Goal: Task Accomplishment & Management: Complete application form

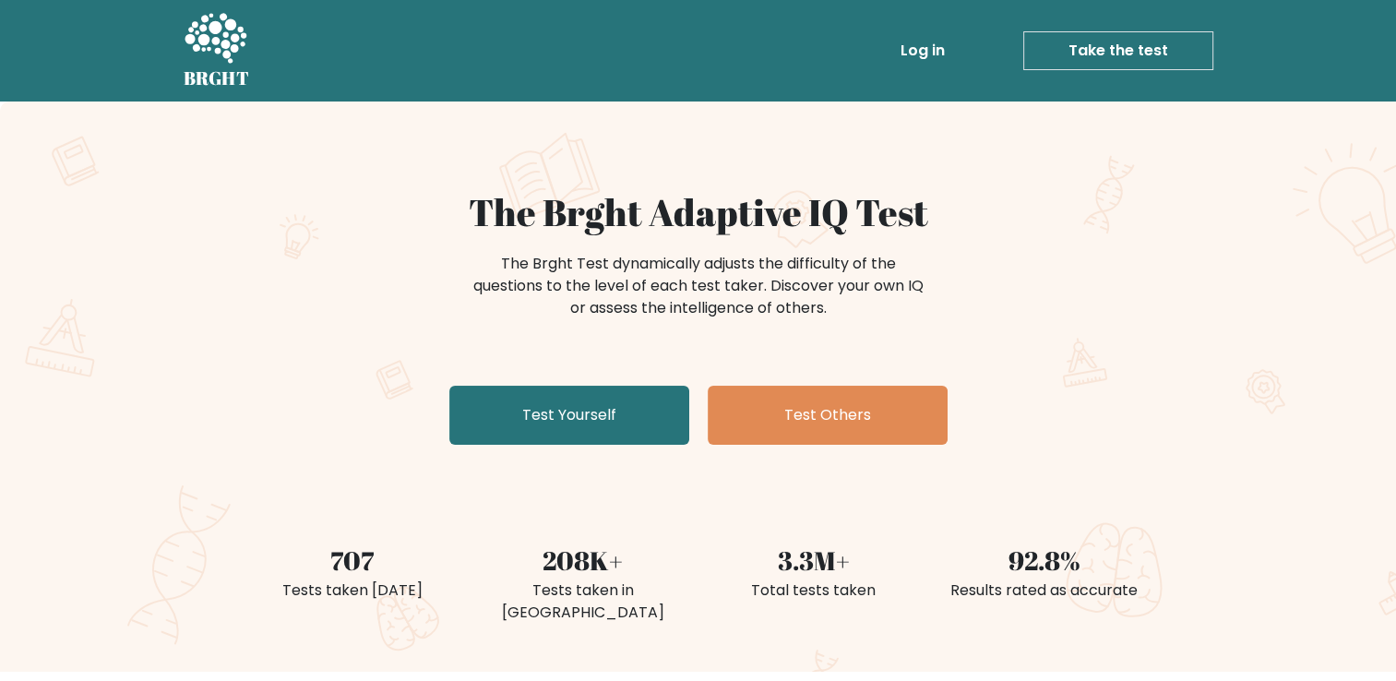
click at [1076, 56] on link "Take the test" at bounding box center [1118, 50] width 190 height 39
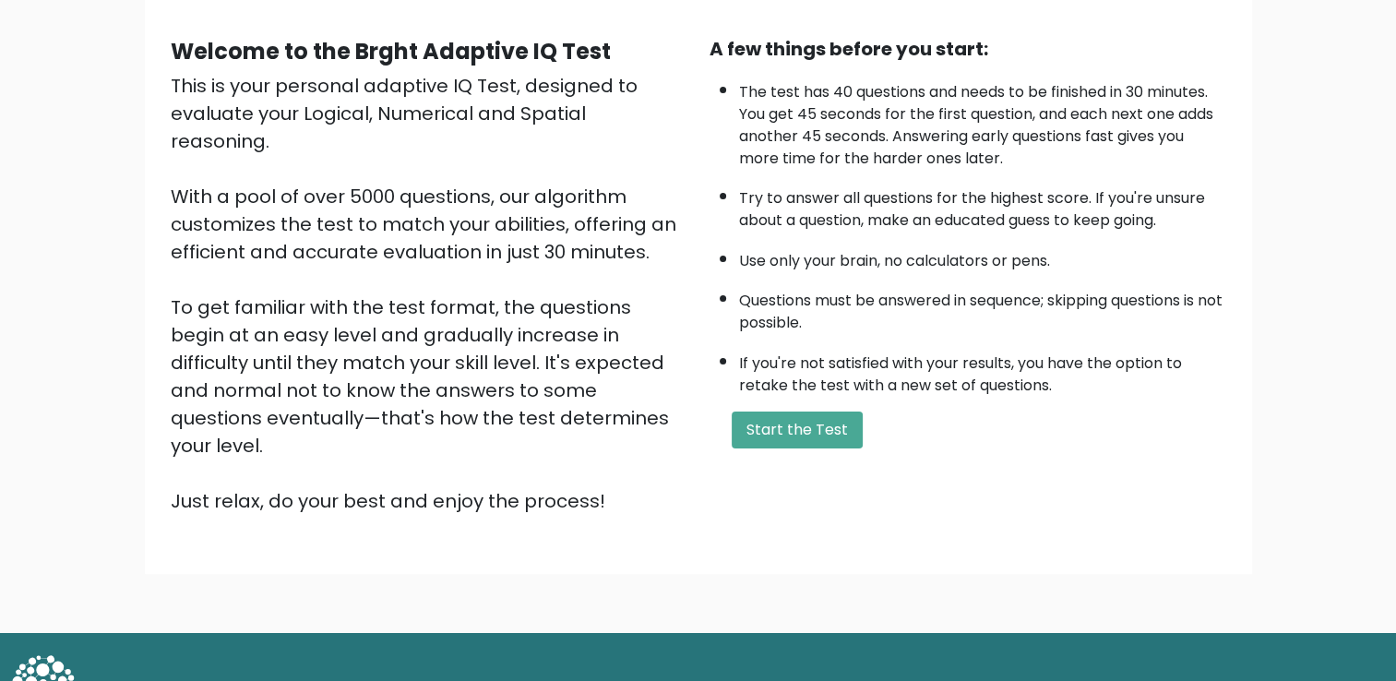
scroll to position [155, 0]
click at [798, 419] on button "Start the Test" at bounding box center [796, 429] width 131 height 37
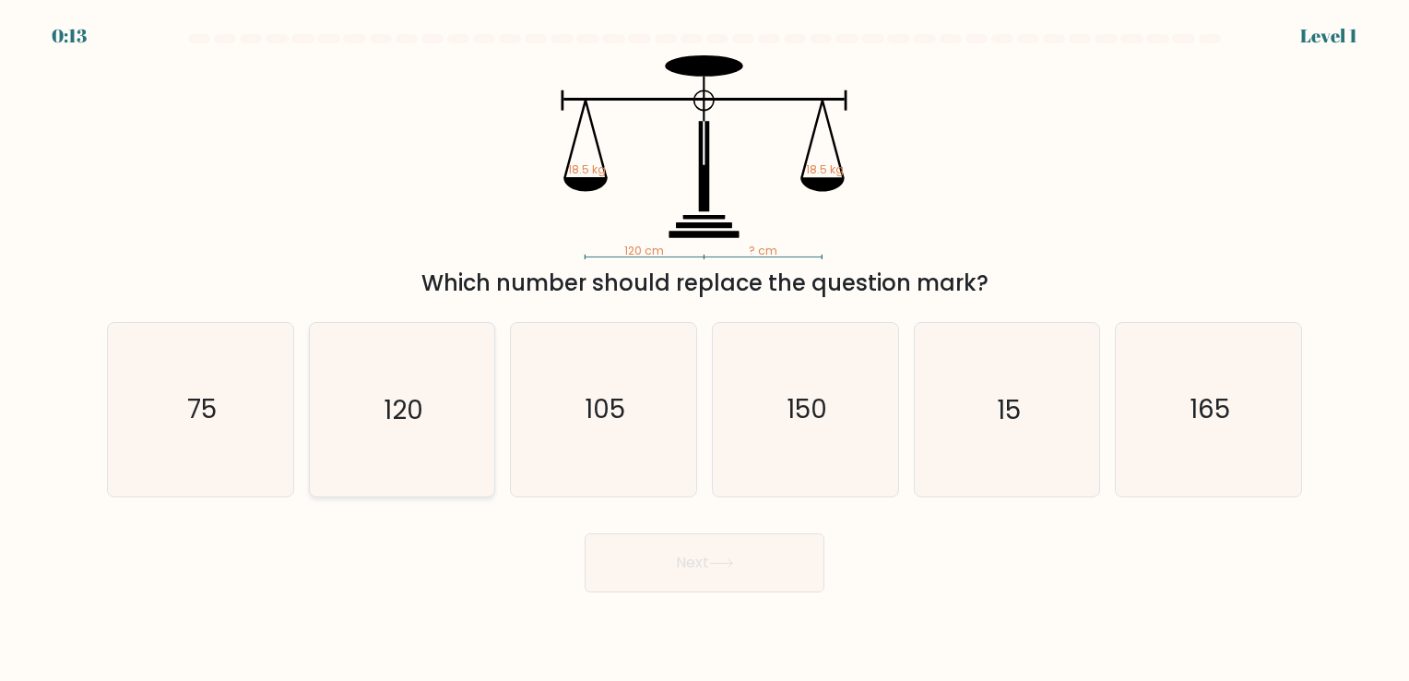
click at [443, 376] on icon "120" at bounding box center [401, 409] width 172 height 172
click at [705, 350] on input "b. 120" at bounding box center [705, 344] width 1 height 9
radio input "true"
click at [633, 569] on button "Next" at bounding box center [705, 562] width 240 height 59
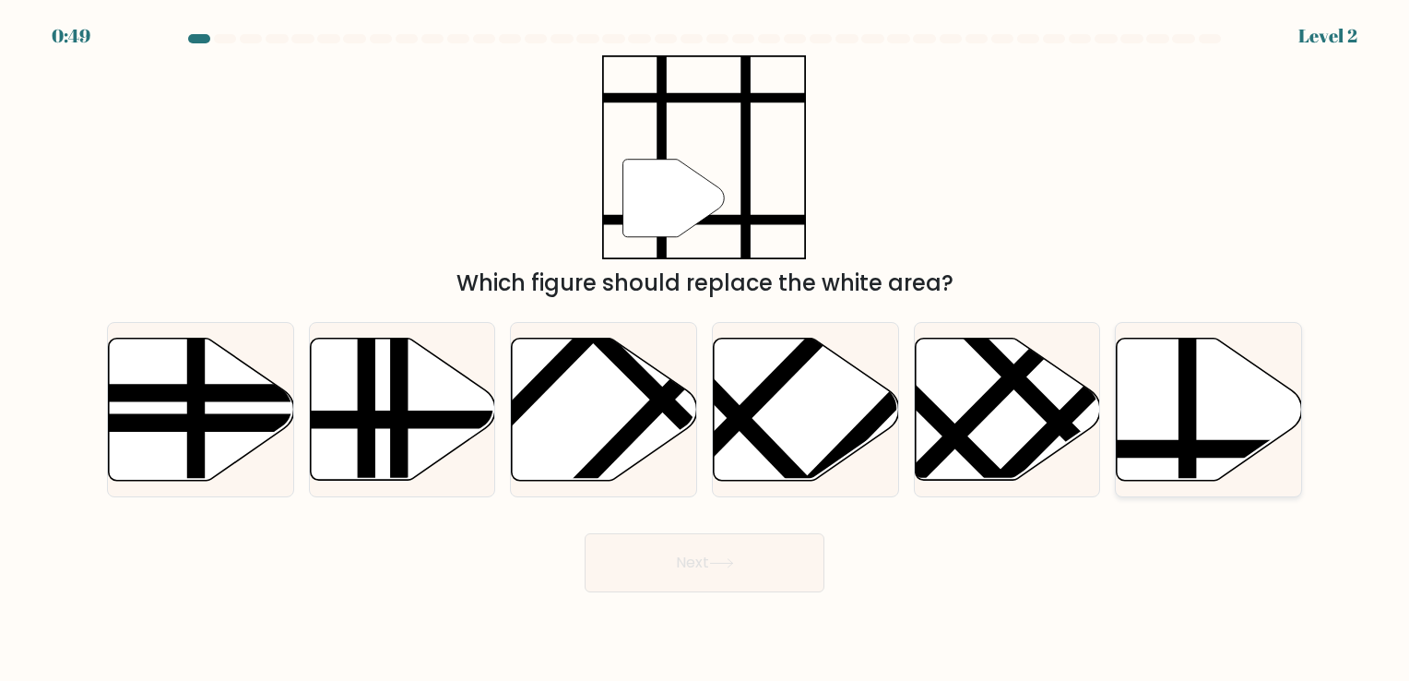
click at [1132, 411] on icon at bounding box center [1209, 409] width 185 height 142
click at [706, 350] on input "f." at bounding box center [705, 344] width 1 height 9
radio input "true"
click at [728, 570] on button "Next" at bounding box center [705, 562] width 240 height 59
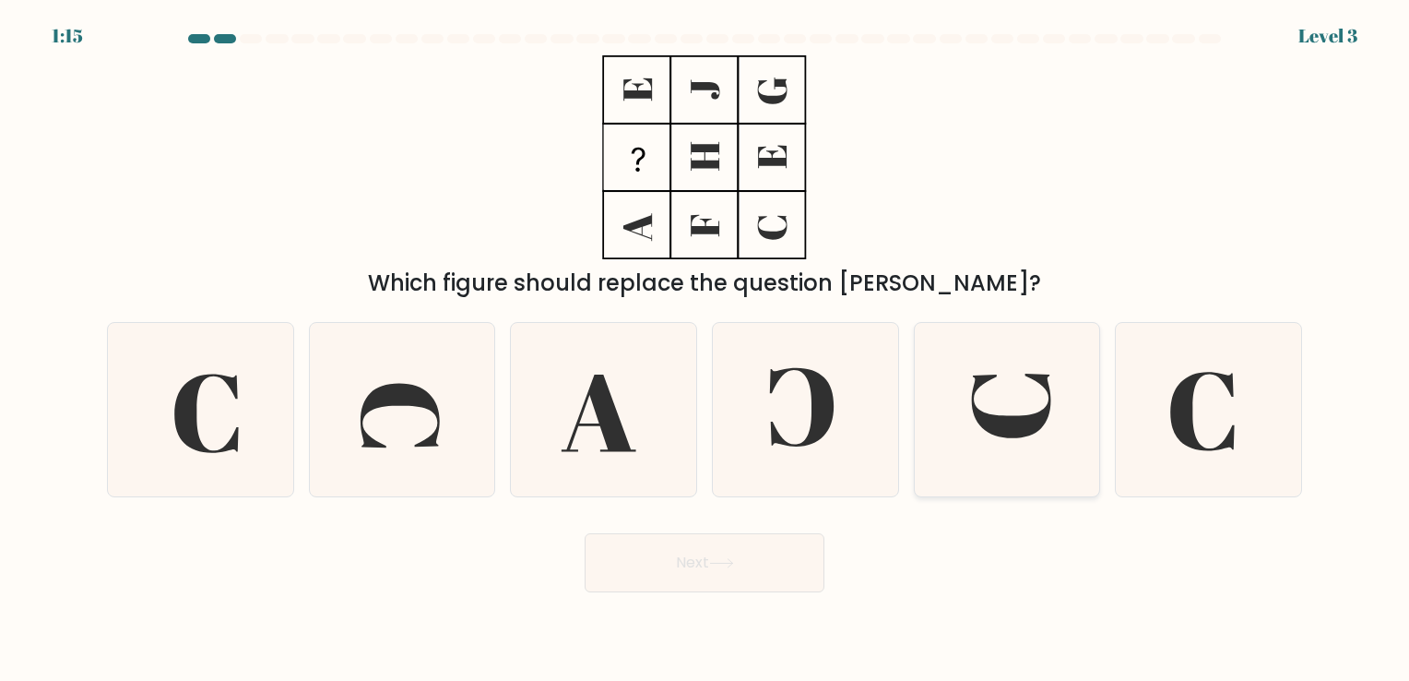
click at [1003, 437] on icon at bounding box center [1011, 406] width 79 height 65
click at [706, 350] on input "e." at bounding box center [705, 344] width 1 height 9
radio input "true"
click at [727, 578] on button "Next" at bounding box center [705, 562] width 240 height 59
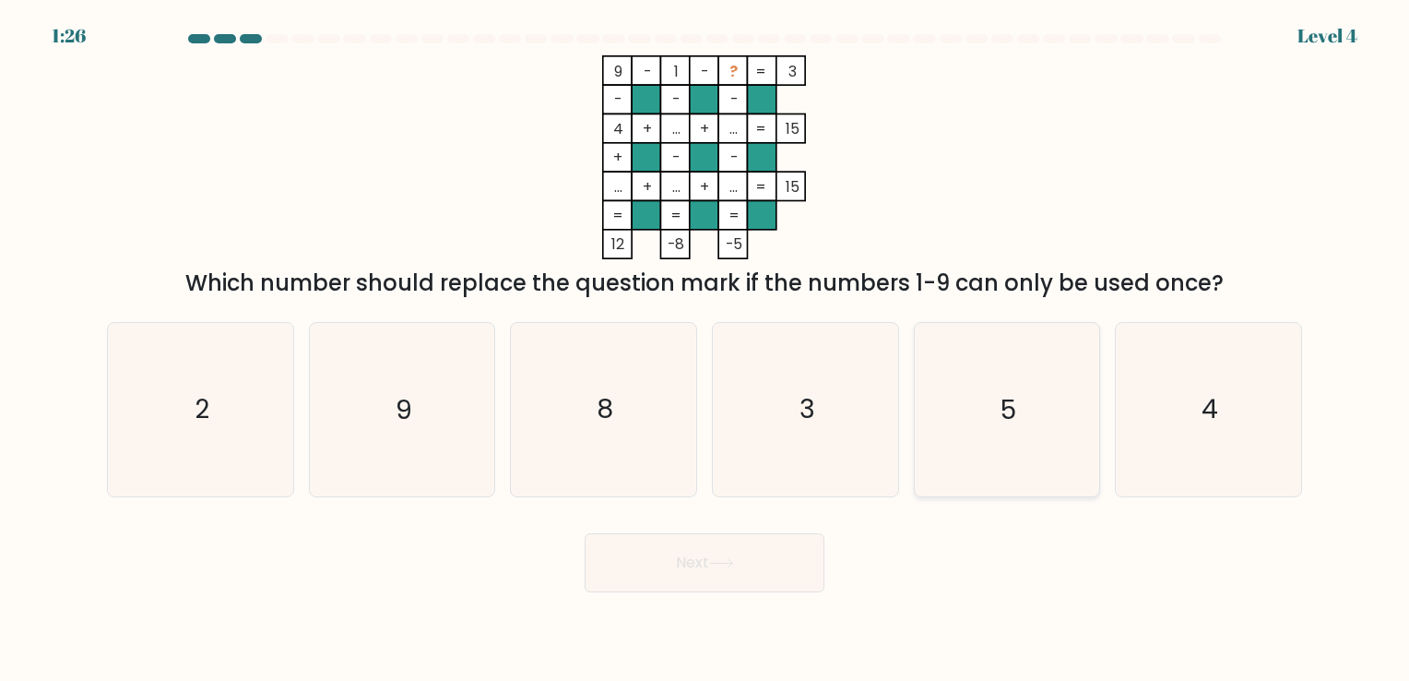
click at [980, 408] on icon "5" at bounding box center [1006, 409] width 172 height 172
click at [706, 350] on input "e. 5" at bounding box center [705, 344] width 1 height 9
radio input "true"
click at [787, 554] on button "Next" at bounding box center [705, 562] width 240 height 59
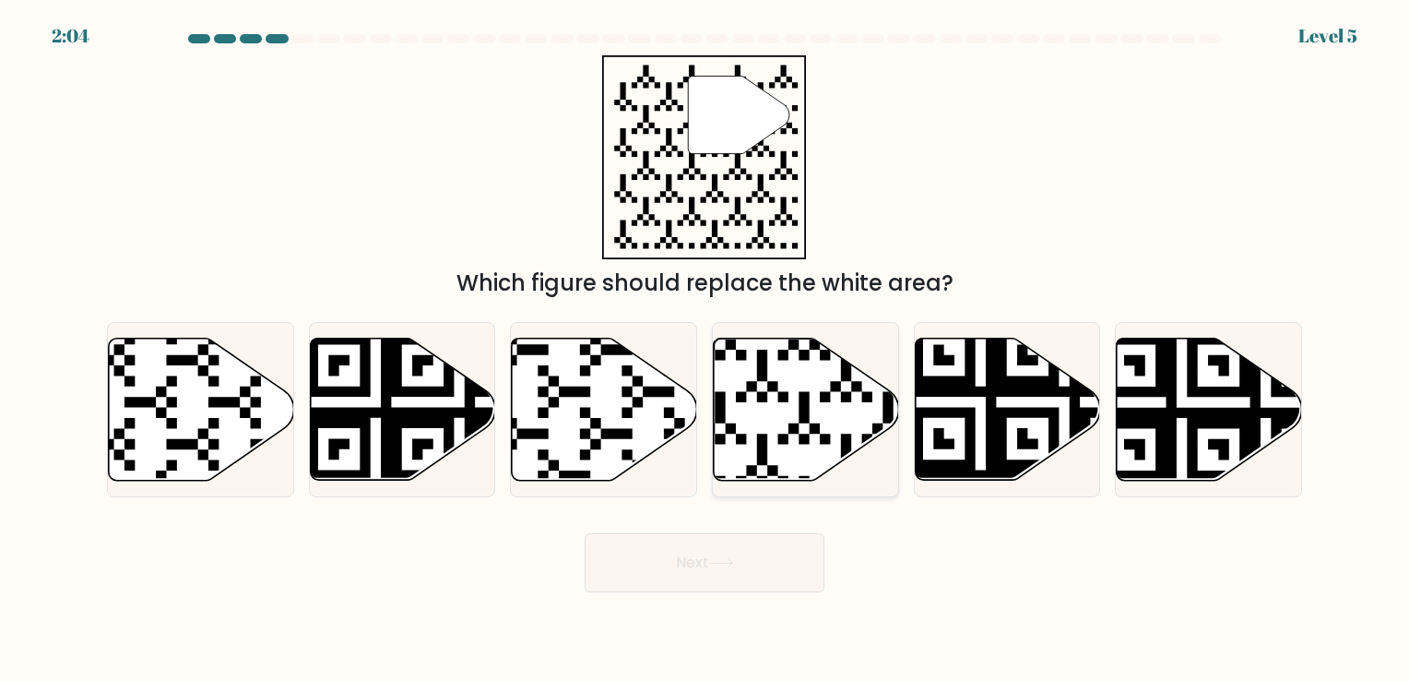
click at [771, 422] on icon at bounding box center [806, 409] width 185 height 142
click at [706, 350] on input "d." at bounding box center [705, 344] width 1 height 9
radio input "true"
click at [688, 556] on button "Next" at bounding box center [705, 562] width 240 height 59
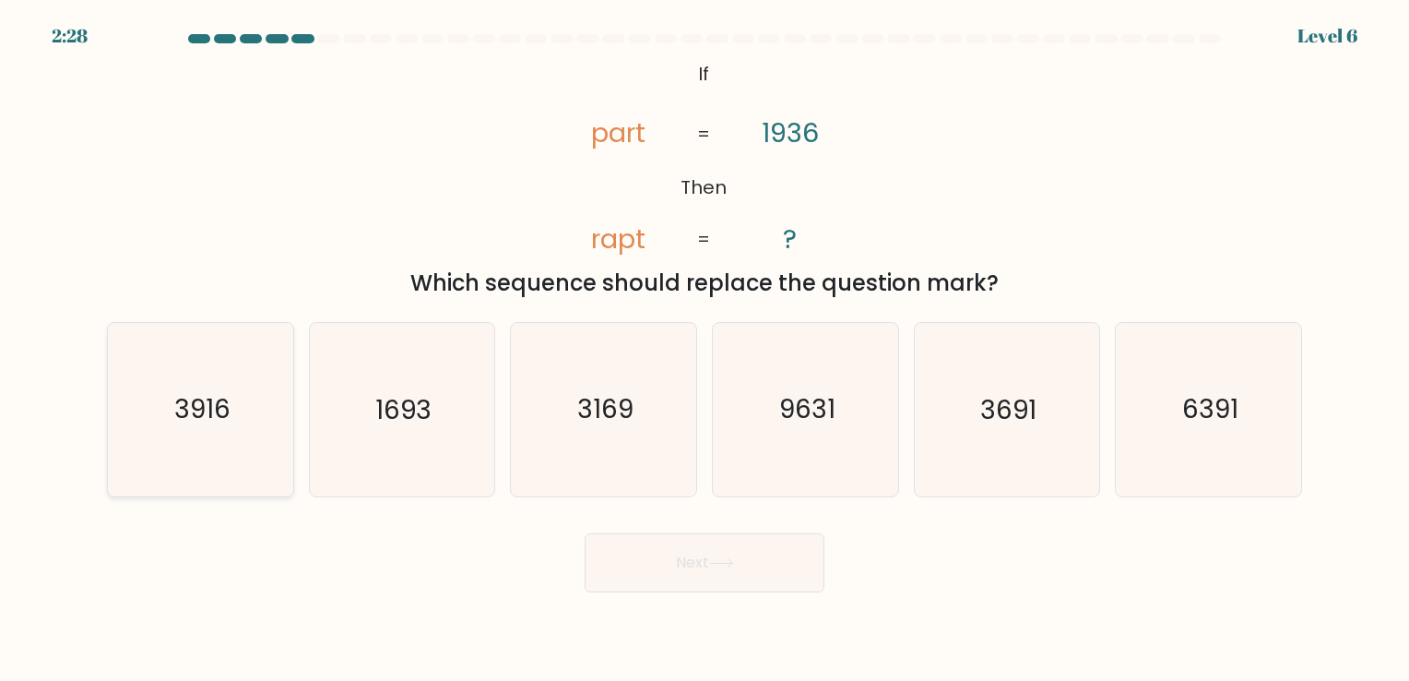
click at [193, 419] on text "3916" at bounding box center [202, 410] width 56 height 36
click at [705, 350] on input "a. 3916" at bounding box center [705, 344] width 1 height 9
radio input "true"
click at [715, 576] on button "Next" at bounding box center [705, 562] width 240 height 59
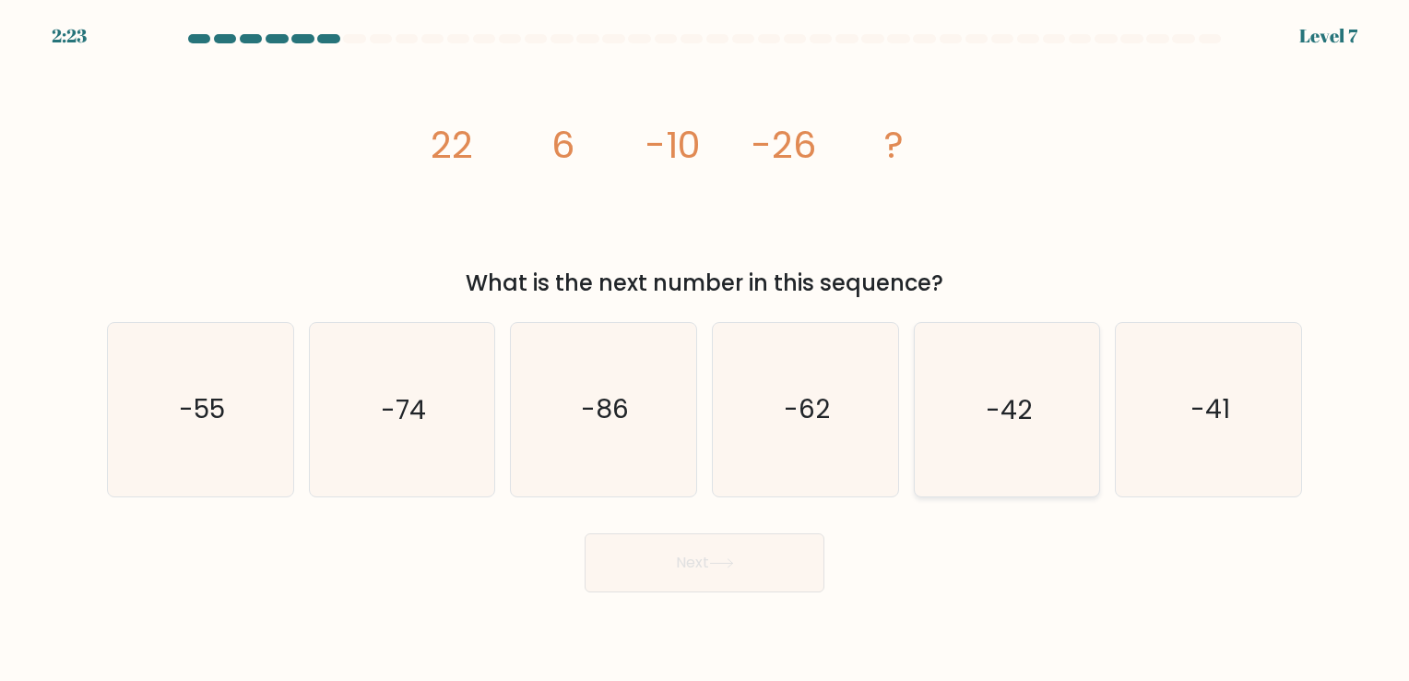
click at [1038, 441] on icon "-42" at bounding box center [1006, 409] width 172 height 172
click at [706, 350] on input "e. -42" at bounding box center [705, 344] width 1 height 9
radio input "true"
click at [764, 569] on button "Next" at bounding box center [705, 562] width 240 height 59
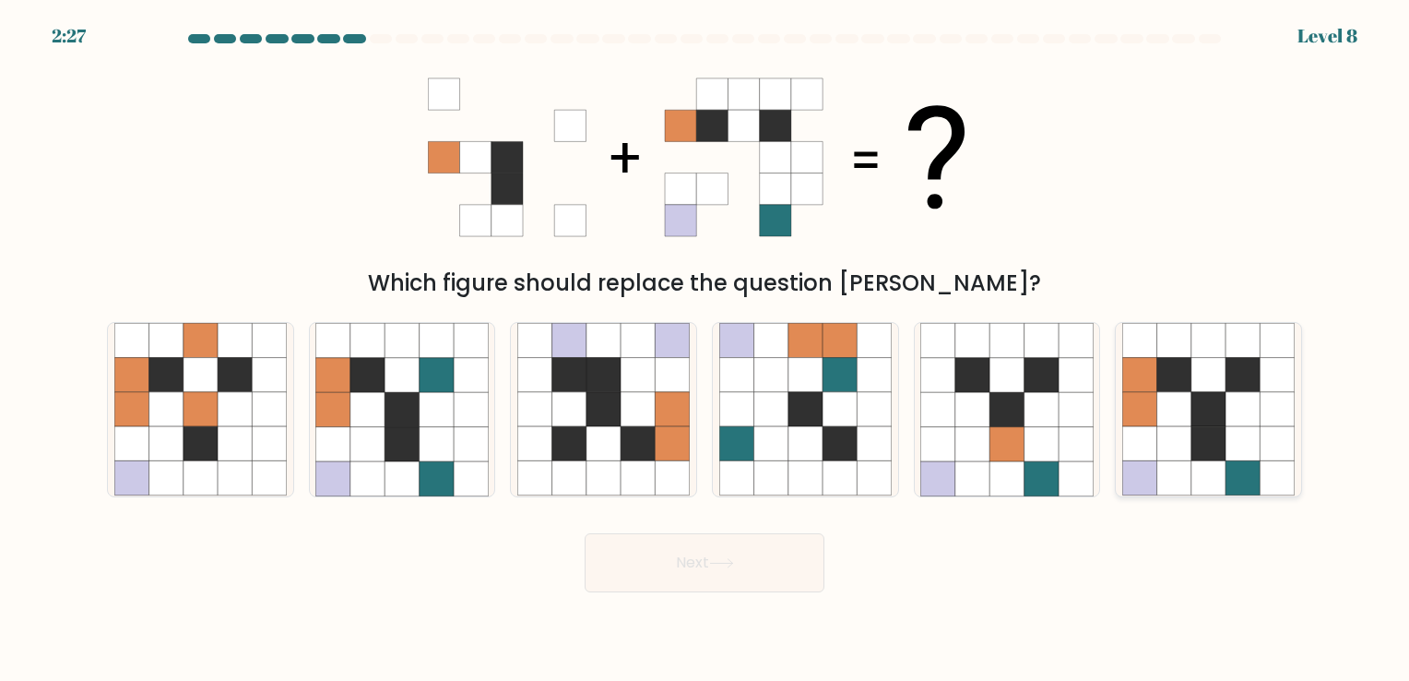
click at [1217, 441] on icon at bounding box center [1209, 444] width 34 height 34
click at [706, 350] on input "f." at bounding box center [705, 344] width 1 height 9
radio input "true"
click at [778, 575] on button "Next" at bounding box center [705, 562] width 240 height 59
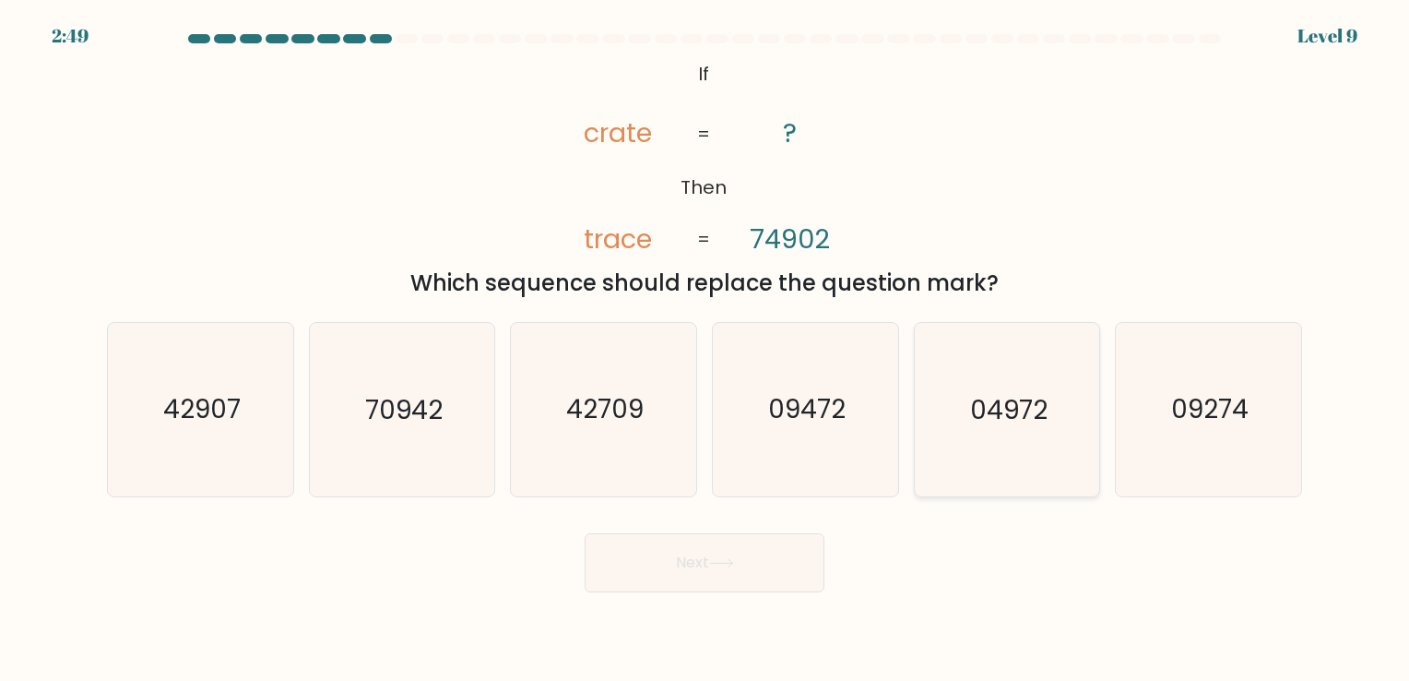
click at [1020, 428] on icon "04972" at bounding box center [1006, 409] width 172 height 172
click at [706, 350] on input "e. 04972" at bounding box center [705, 344] width 1 height 9
radio input "true"
click at [731, 568] on icon at bounding box center [721, 563] width 25 height 10
